Goal: Task Accomplishment & Management: Use online tool/utility

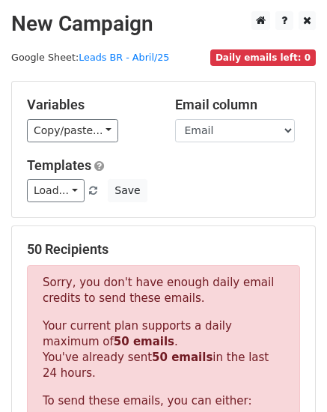
click at [229, 136] on select "Loja Email Nome Cargo Linkedin Contato Linkedin" at bounding box center [235, 130] width 120 height 23
click at [175, 119] on select "Loja Email Nome Cargo Linkedin Contato Linkedin" at bounding box center [235, 130] width 120 height 23
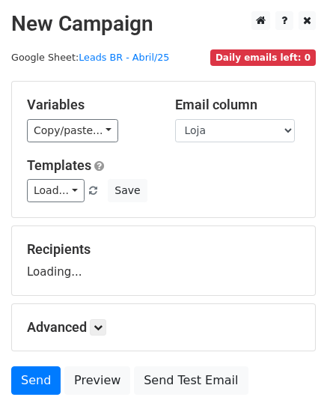
click at [250, 137] on select "Loja Email Nome Cargo Linkedin Contato Linkedin" at bounding box center [235, 130] width 120 height 23
click at [175, 119] on select "Loja Email Nome Cargo Linkedin Contato Linkedin" at bounding box center [235, 130] width 120 height 23
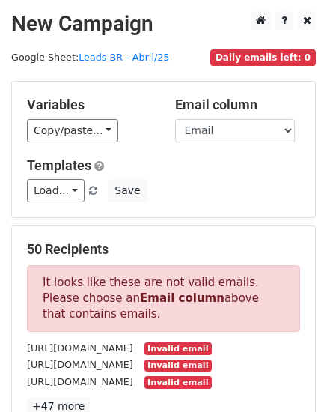
click at [242, 135] on select "Loja Email Nome Cargo Linkedin Contato Linkedin" at bounding box center [235, 130] width 120 height 23
click at [175, 119] on select "Loja Email Nome Cargo Linkedin Contato Linkedin" at bounding box center [235, 130] width 120 height 23
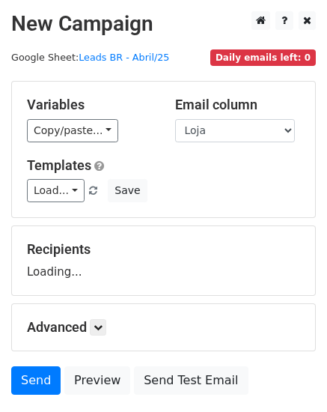
click at [236, 137] on select "Loja Email Nome Cargo Linkedin Contato Linkedin" at bounding box center [235, 130] width 120 height 23
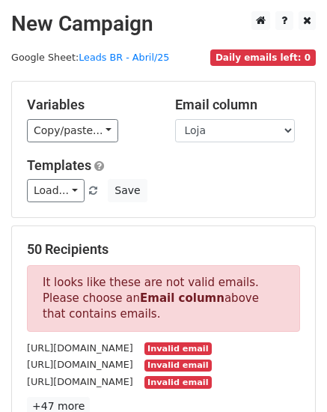
select select "Email"
click at [175, 119] on select "Loja Email Nome Cargo Linkedin Contato Linkedin" at bounding box center [235, 130] width 120 height 23
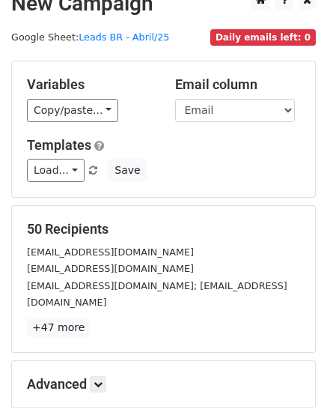
scroll to position [95, 0]
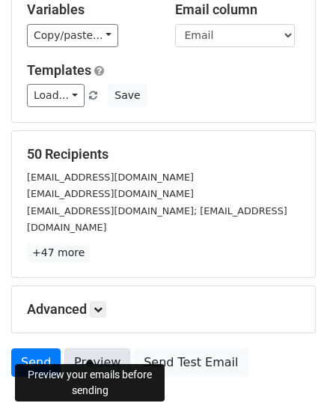
click at [99, 349] on link "Preview" at bounding box center [97, 362] width 66 height 28
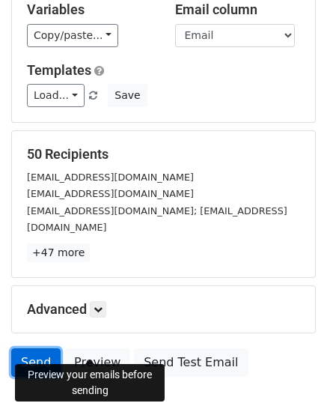
click at [29, 348] on link "Send" at bounding box center [35, 362] width 49 height 28
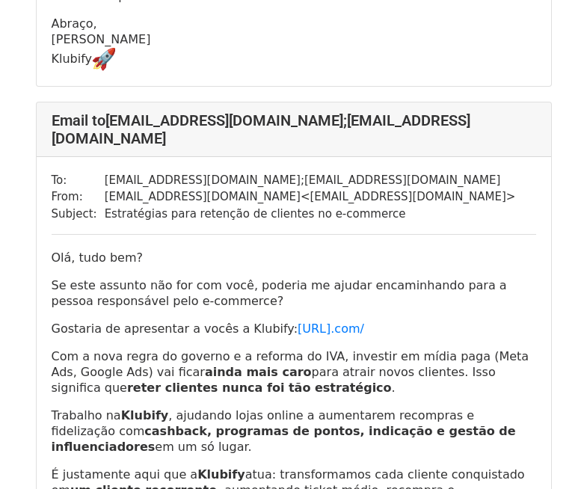
scroll to position [898, 0]
